Goal: Task Accomplishment & Management: Complete application form

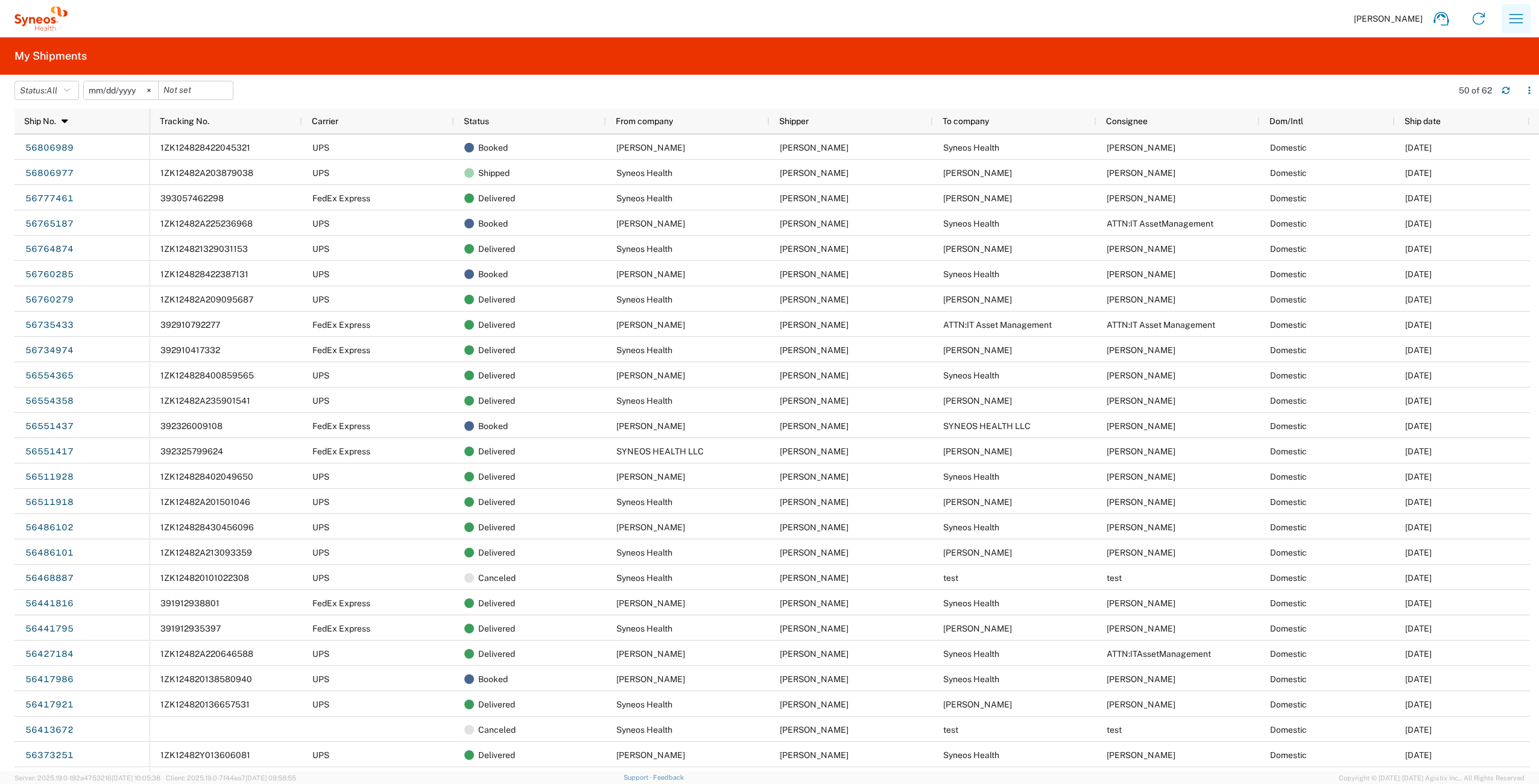
click at [1514, 21] on icon "button" at bounding box center [1516, 19] width 19 height 19
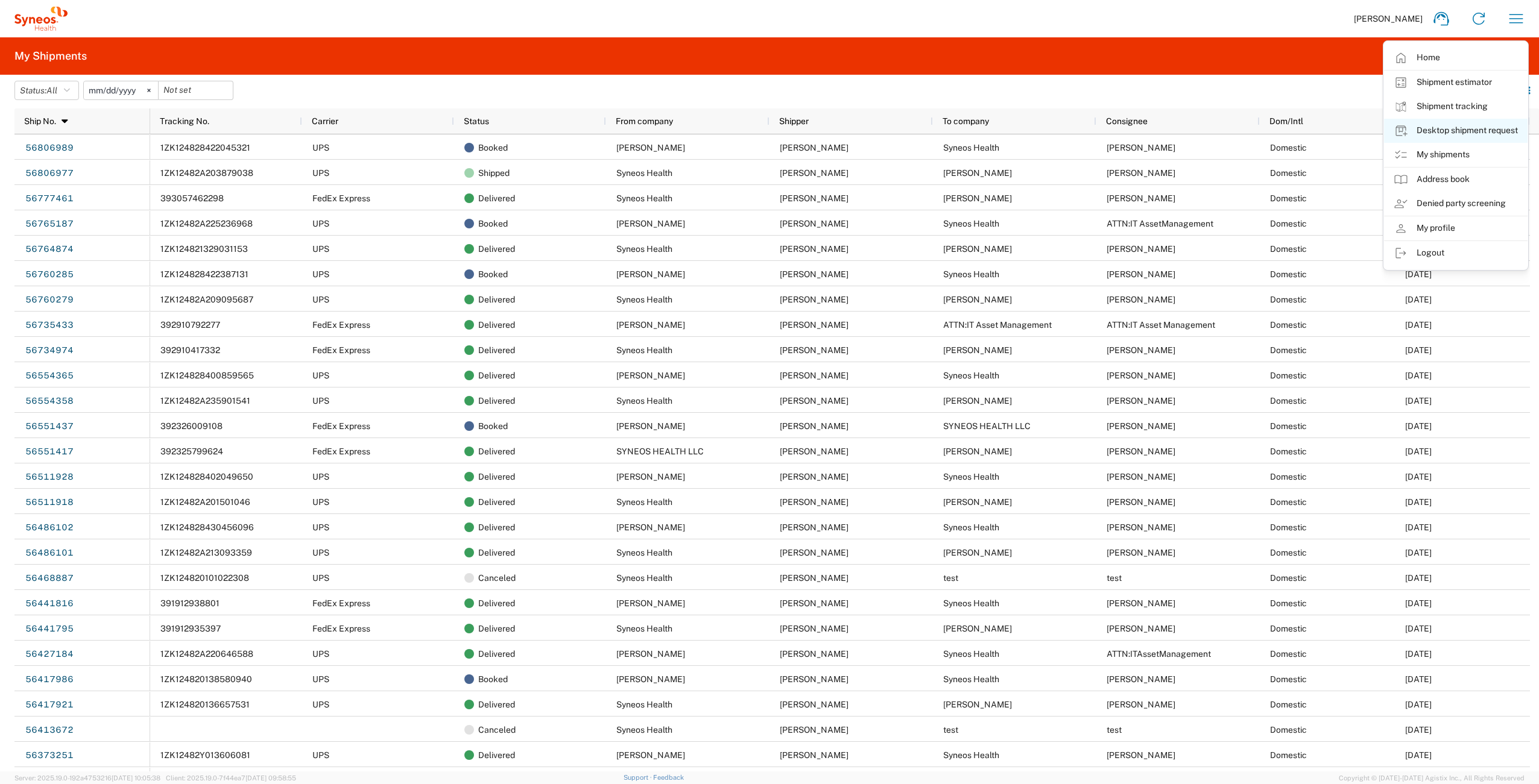
click at [1447, 133] on link "Desktop shipment request" at bounding box center [1456, 131] width 144 height 24
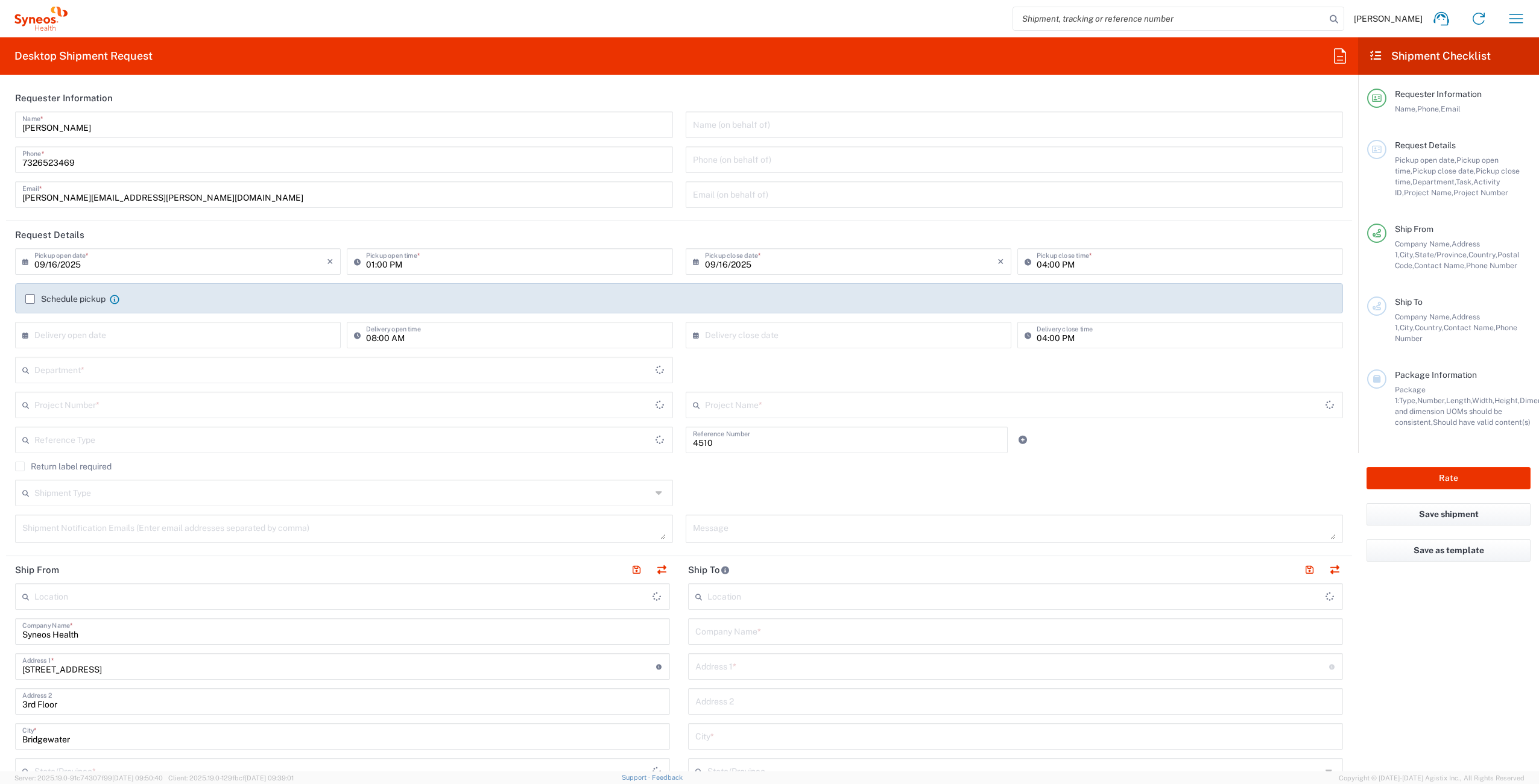
type input "Department"
type input "[US_STATE]"
type input "[GEOGRAPHIC_DATA]"
click at [113, 379] on input "text" at bounding box center [343, 369] width 617 height 21
type input "Syneos Health Commercial Servi- [GEOGRAPHIC_DATA] [GEOGRAPHIC_DATA]"
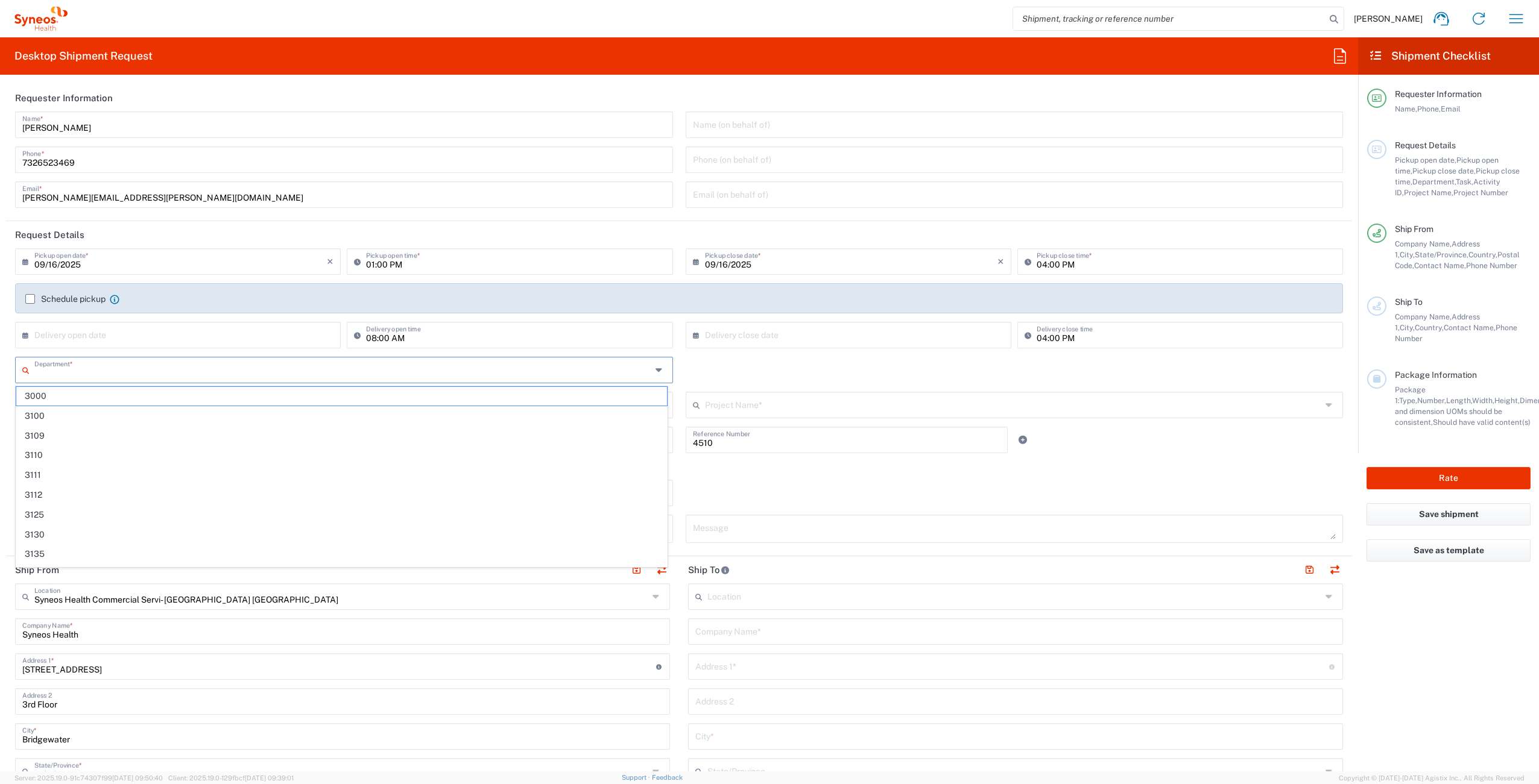
click at [113, 378] on input "text" at bounding box center [343, 369] width 617 height 21
click at [766, 374] on div "Department * 3000 3100 3109 3110 3111 3112 3125 3130 3135 3136 3150 3155 3165 3…" at bounding box center [679, 374] width 1341 height 35
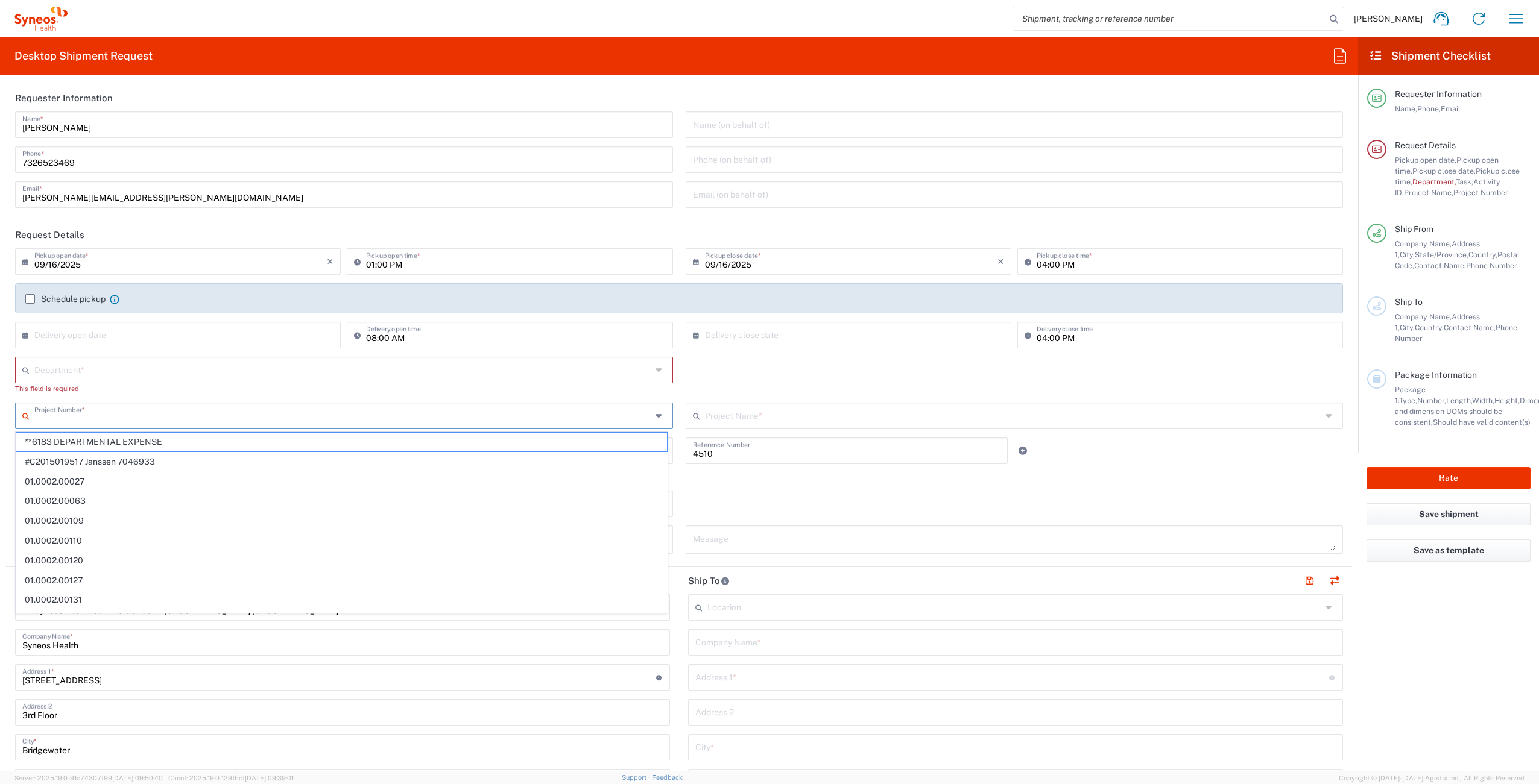
click at [136, 420] on input "text" at bounding box center [343, 415] width 617 height 21
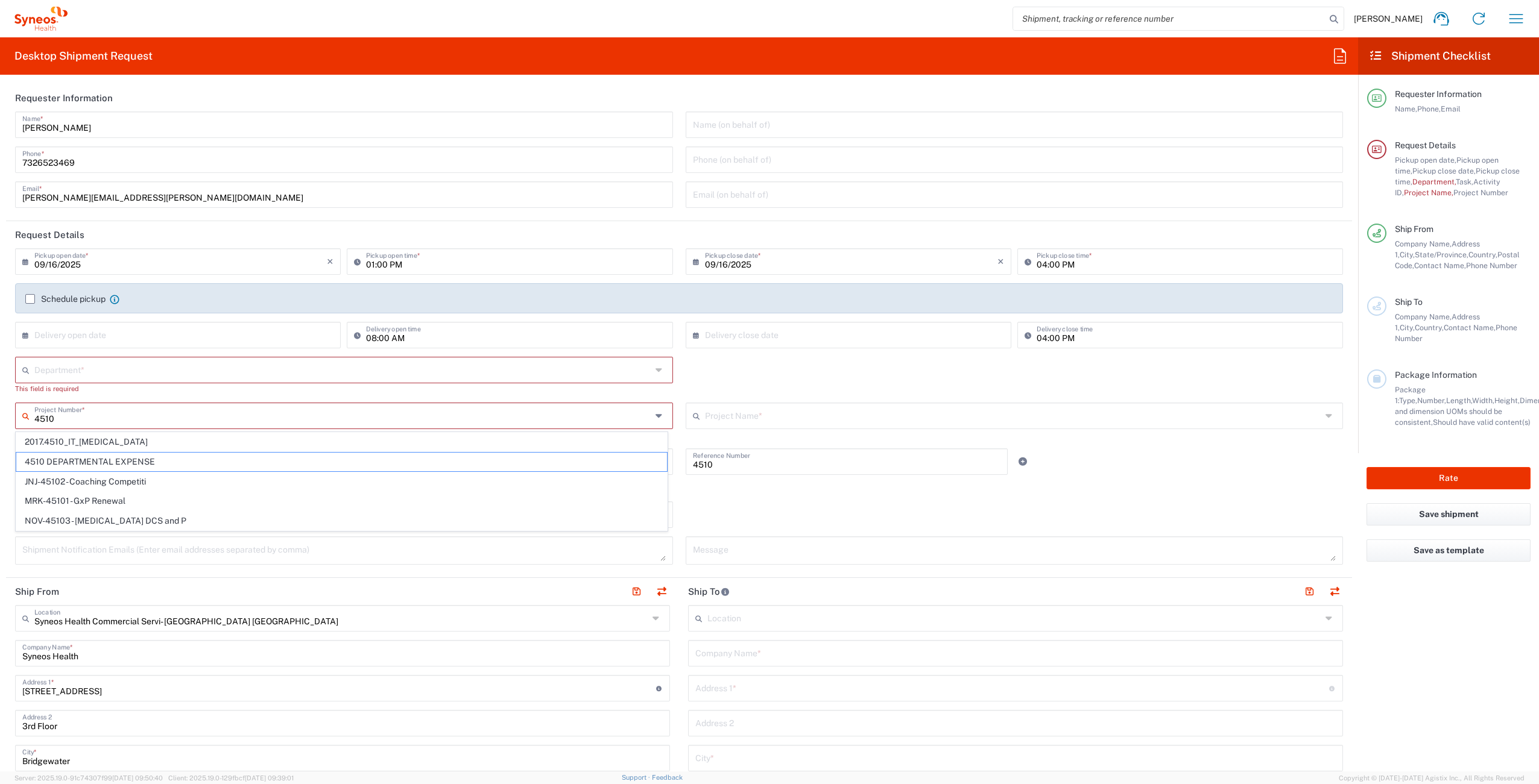
type input "4510 DEPARTMENTAL EXPENSE"
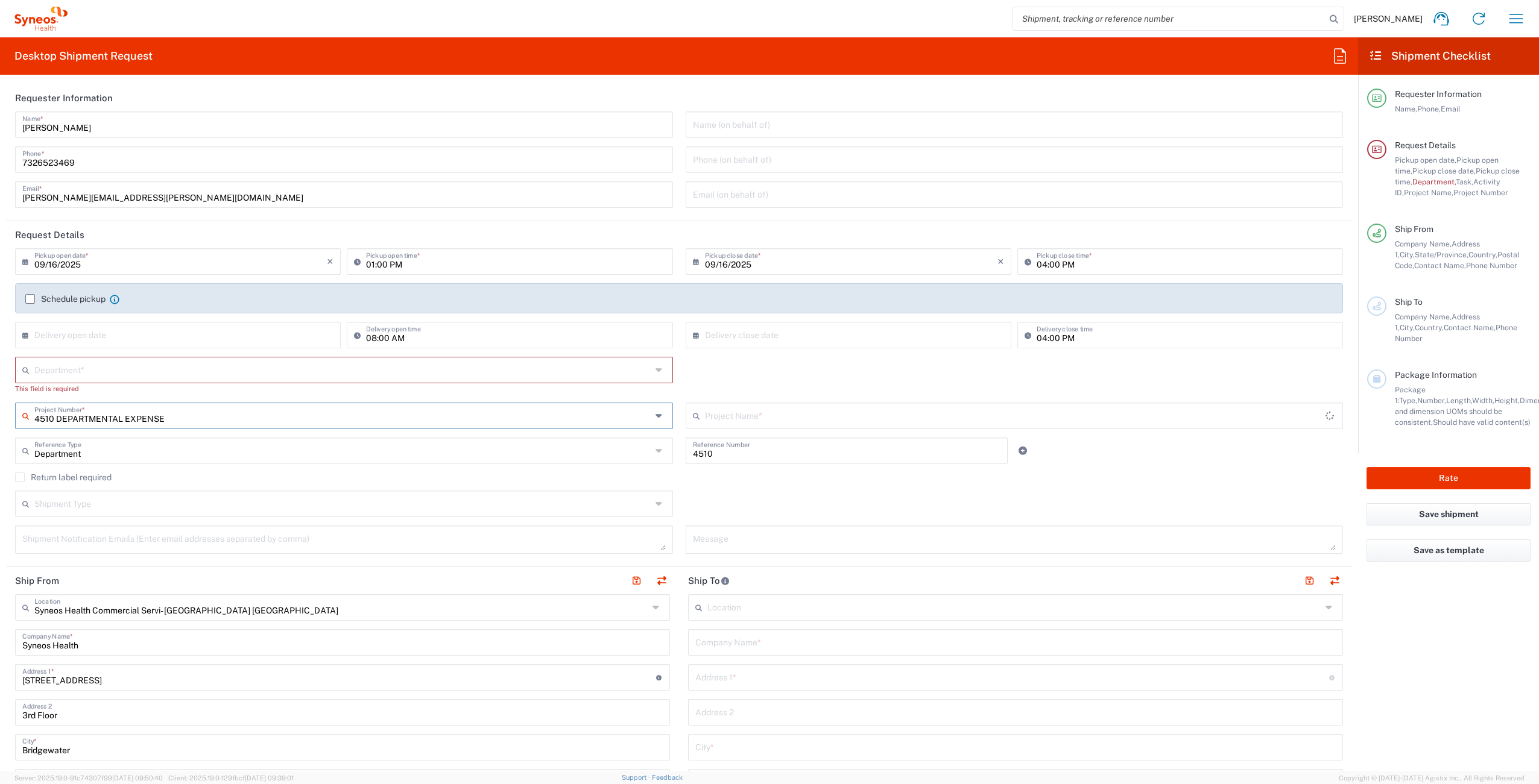
type input "4510 DEPARTMENTAL EXPENSE"
click at [413, 366] on input "text" at bounding box center [343, 369] width 617 height 21
type input "4510"
click at [55, 397] on span "4510" at bounding box center [341, 396] width 651 height 19
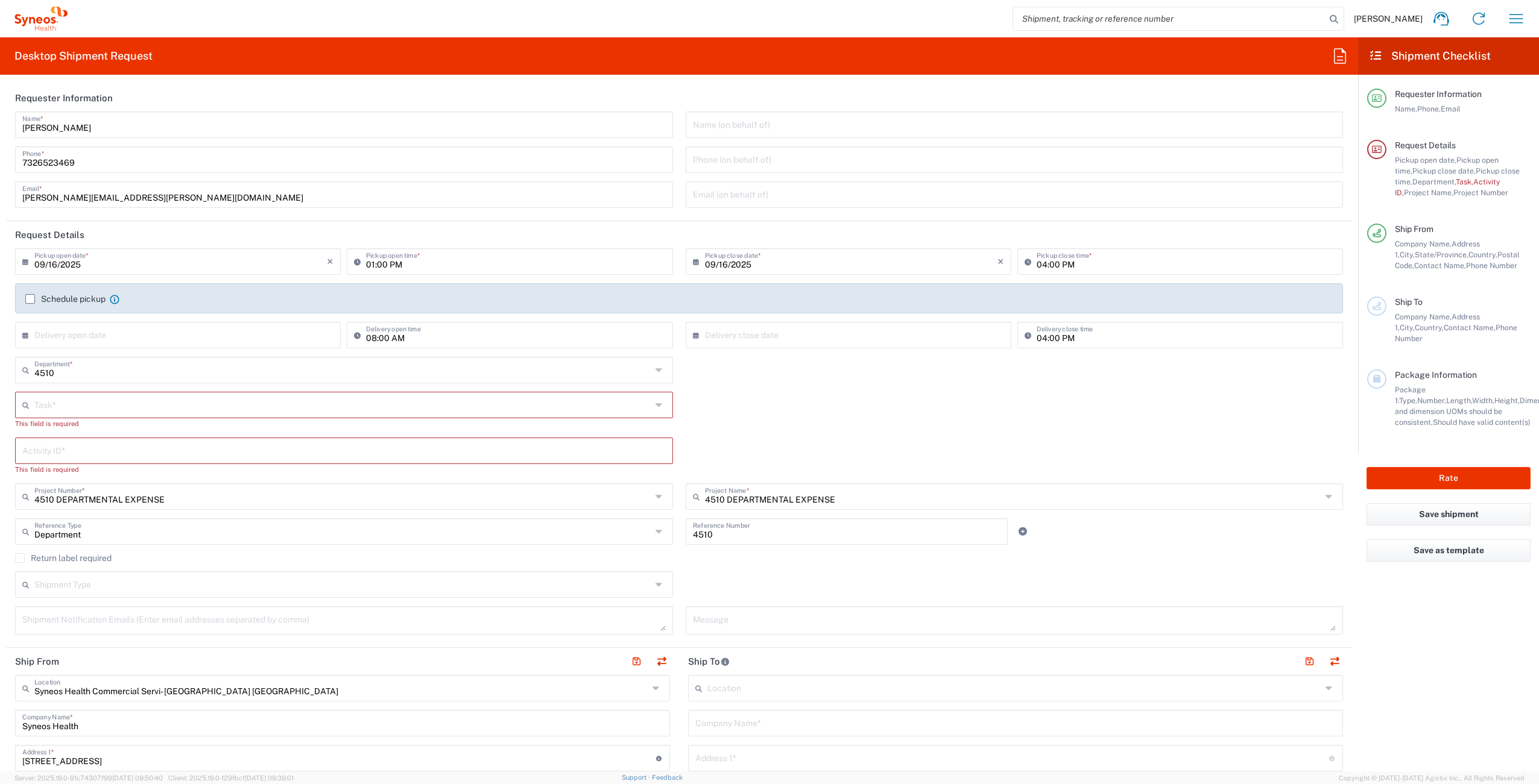
click at [200, 398] on input "text" at bounding box center [343, 404] width 617 height 21
click at [114, 370] on input "text" at bounding box center [343, 369] width 617 height 21
click at [843, 389] on div "Department * 4510 3000 3100 3109 3110 3111 3112 3125 3130 3135 3136 3150 3155 3…" at bounding box center [679, 374] width 1341 height 35
type input "4510"
click at [116, 371] on input "text" at bounding box center [343, 369] width 617 height 21
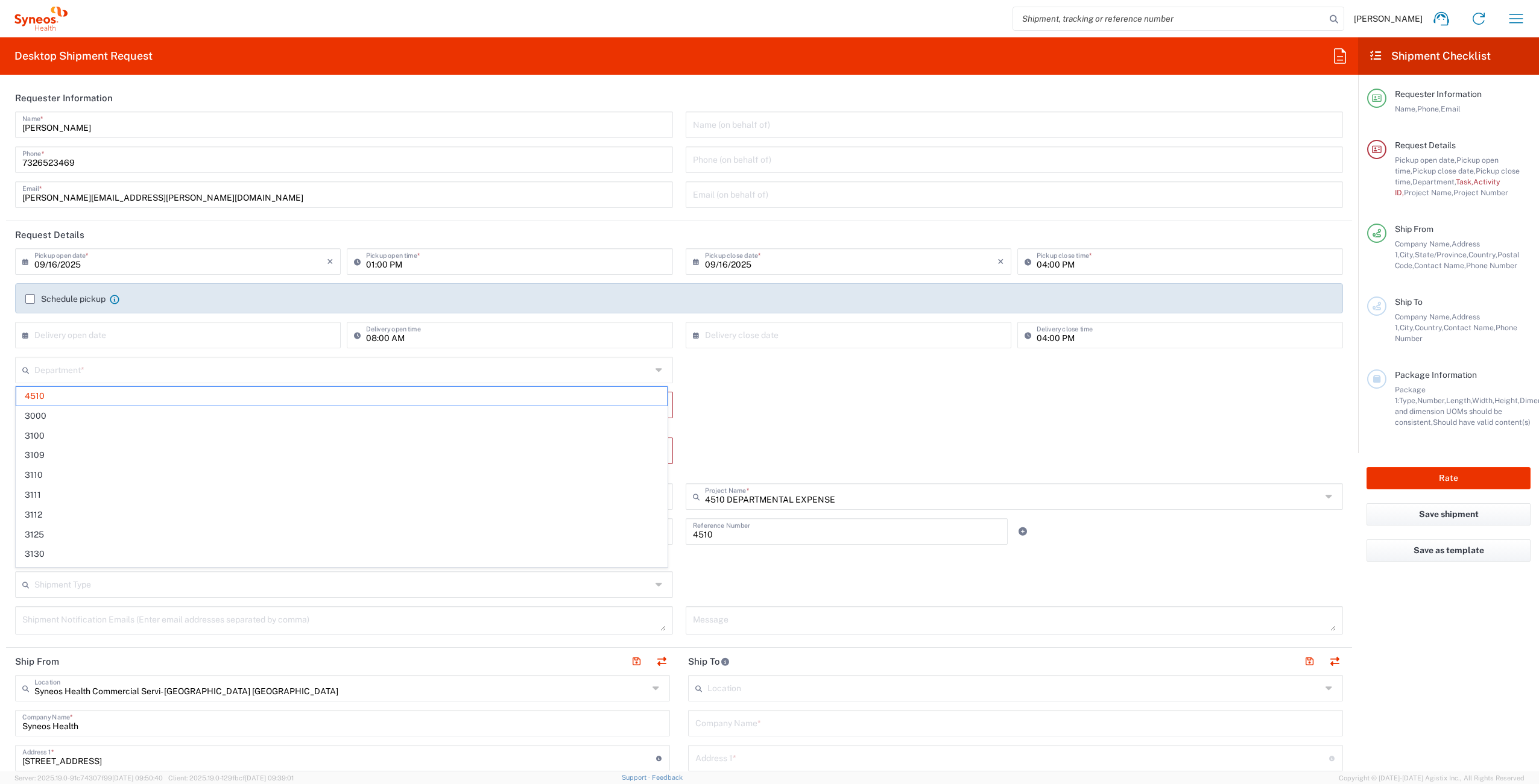
click at [759, 396] on div "Task * Break/Fix Inventory Transfer New Hire Other Refresh This field is requir…" at bounding box center [679, 414] width 1341 height 46
type input "4510"
click at [147, 411] on input "text" at bounding box center [343, 404] width 617 height 21
click at [813, 408] on div "Task * Break/Fix Inventory Transfer New Hire Other Refresh This field is requir…" at bounding box center [679, 414] width 1341 height 46
click at [784, 392] on div "Task * Break/Fix Inventory Transfer New Hire Other Refresh This field is requir…" at bounding box center [679, 414] width 1341 height 46
